Goal: Information Seeking & Learning: Learn about a topic

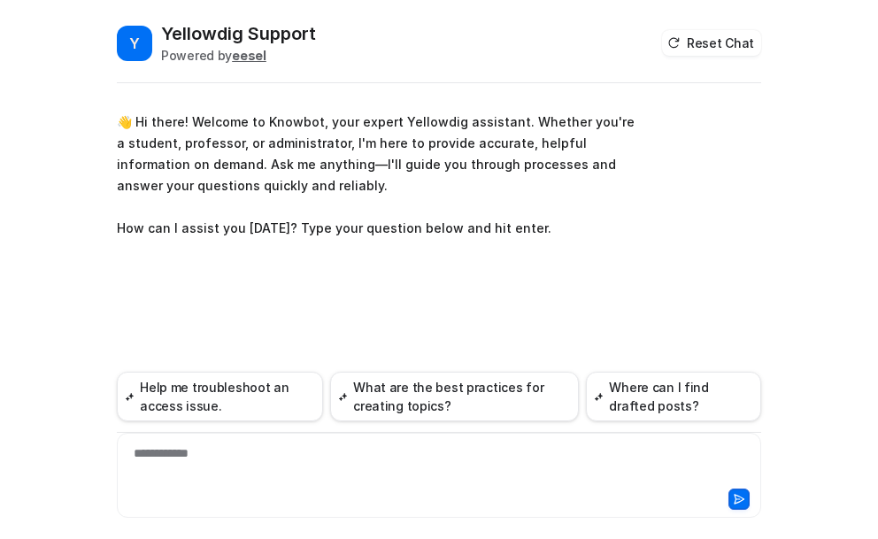
click at [236, 454] on div "**********" at bounding box center [439, 464] width 636 height 41
paste div
click at [738, 500] on icon at bounding box center [739, 499] width 12 height 12
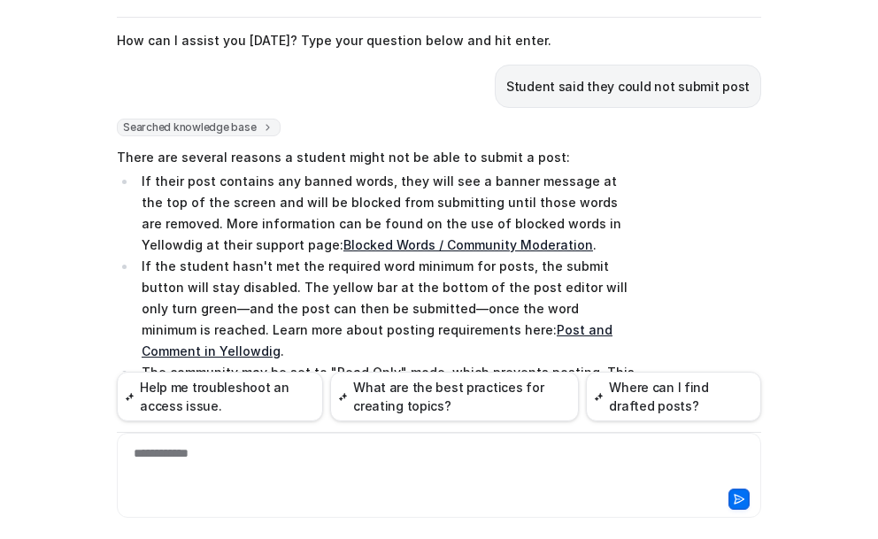
scroll to position [211, 0]
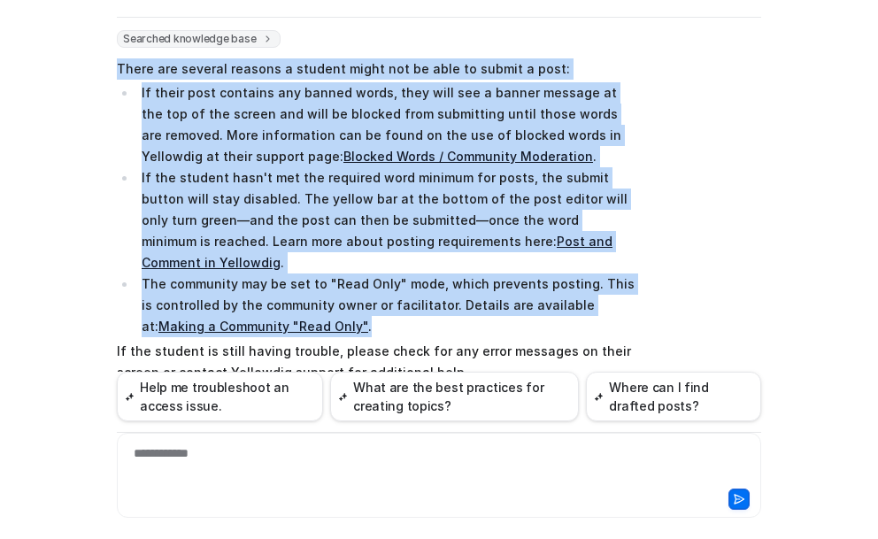
drag, startPoint x: 112, startPoint y: 68, endPoint x: 619, endPoint y: 298, distance: 557.1
click at [619, 298] on span "There are several reasons a student might not be able to submit a post: If thei…" at bounding box center [376, 243] width 518 height 377
drag, startPoint x: 318, startPoint y: 330, endPoint x: 108, endPoint y: 70, distance: 334.3
click at [108, 70] on div "Y Yellowdig Support Powered by eesel Reset Chat 👋 Hi there! Welcome to Knowbot,…" at bounding box center [439, 215] width 673 height 518
copy span "There are several reasons a student might not be able to submit a post: If thei…"
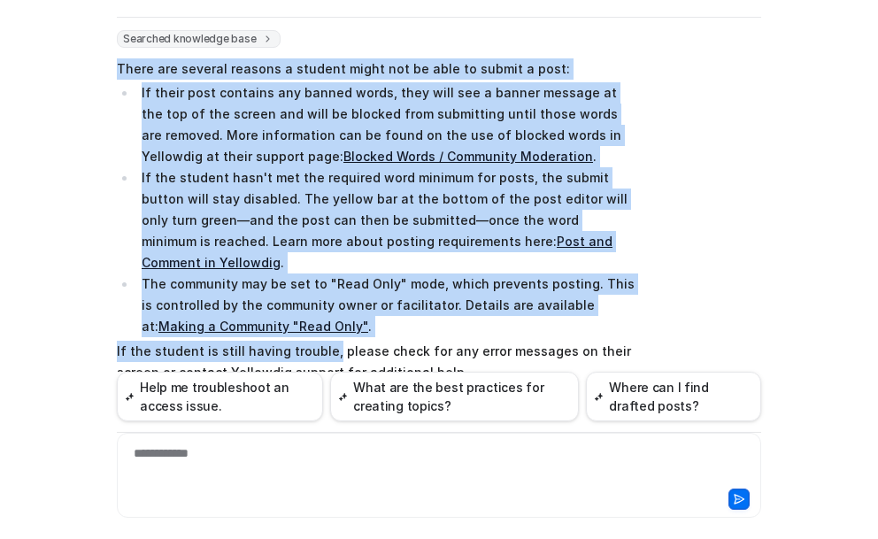
click at [715, 147] on div "Searched knowledge base search_queries : [ "student unable to submit post", "tr…" at bounding box center [439, 245] width 645 height 430
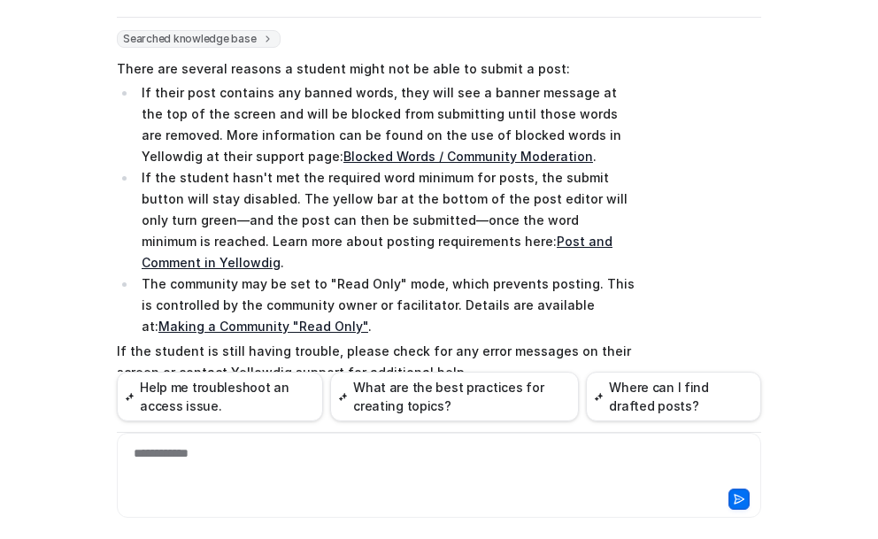
click at [344, 155] on link "Blocked Words / Community Moderation" at bounding box center [469, 156] width 250 height 15
click at [442, 243] on link "Post and Comment in Yellowdig" at bounding box center [377, 252] width 471 height 36
click at [189, 319] on link "Making a Community "Read Only"" at bounding box center [263, 326] width 210 height 15
